Goal: Information Seeking & Learning: Learn about a topic

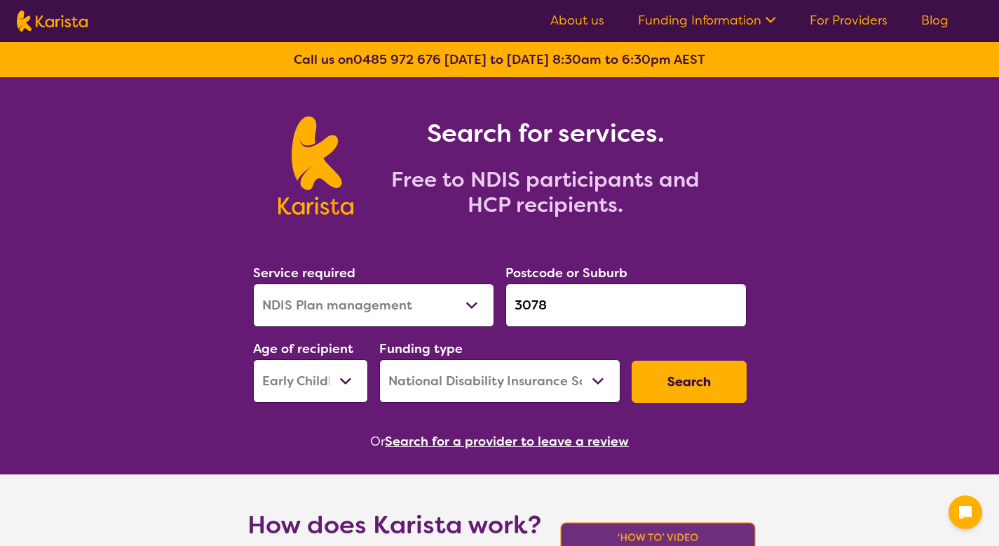
select select "NDIS Plan management"
select select "EC"
select select "NDIS"
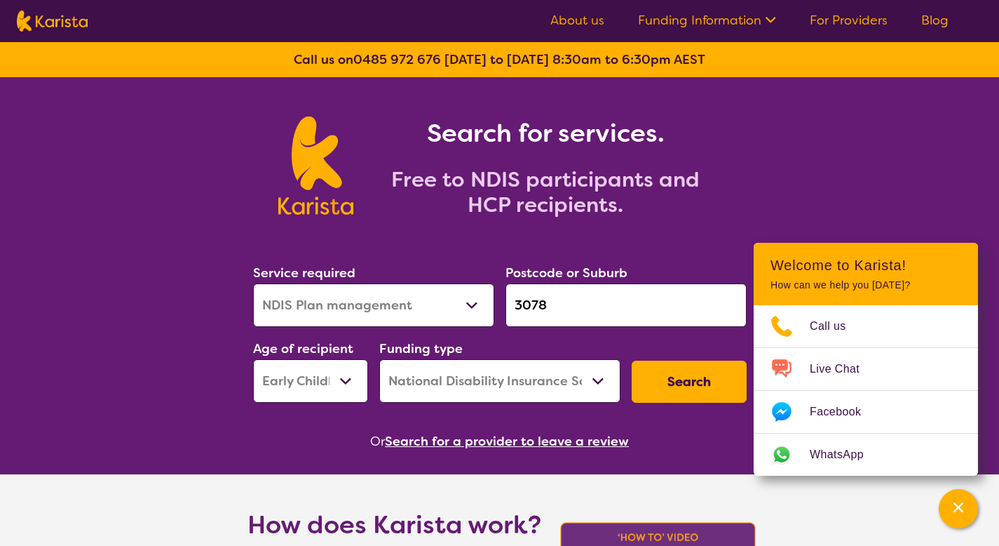
click at [681, 400] on button "Search" at bounding box center [689, 381] width 115 height 42
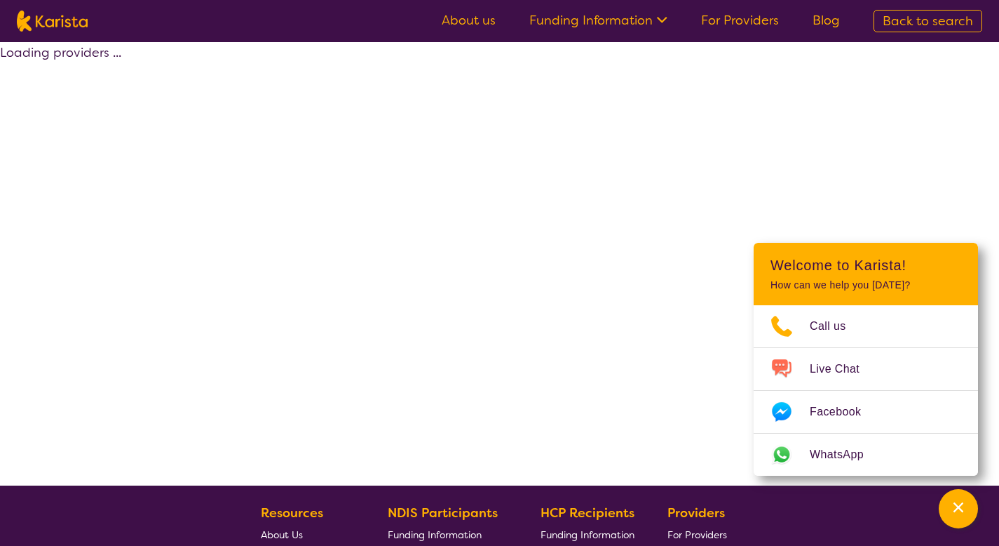
select select "by_score"
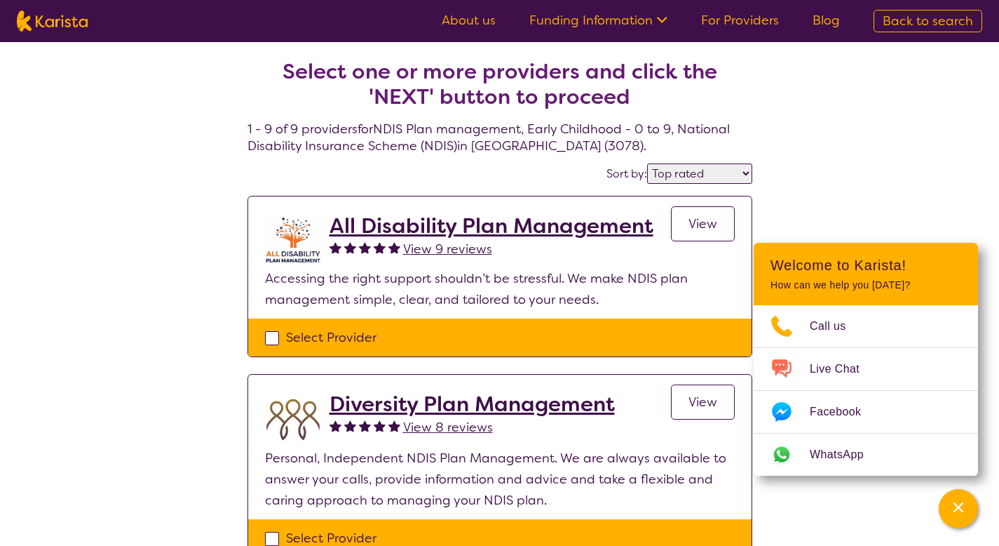
select select "NDIS Plan management"
select select "EC"
select select "NDIS"
